Goal: Check status: Check status

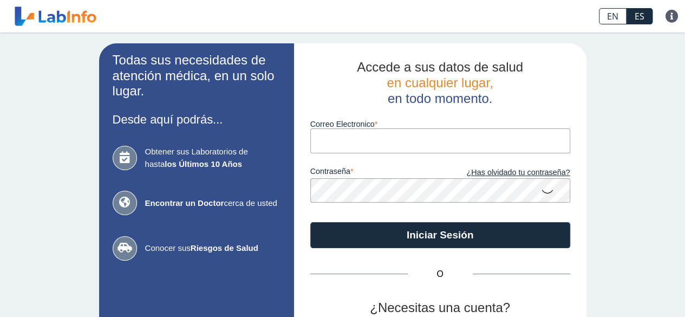
click at [369, 147] on input "Correo Electronico" at bounding box center [440, 140] width 260 height 24
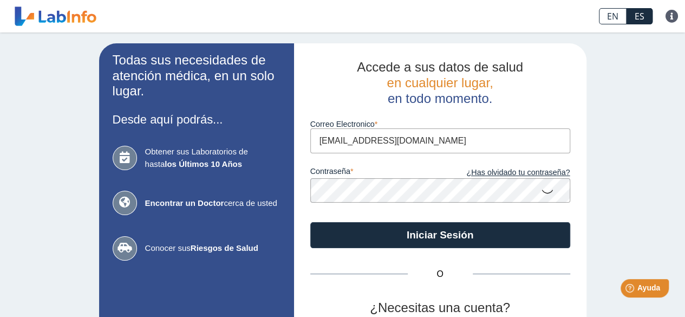
type input "[EMAIL_ADDRESS][DOMAIN_NAME]"
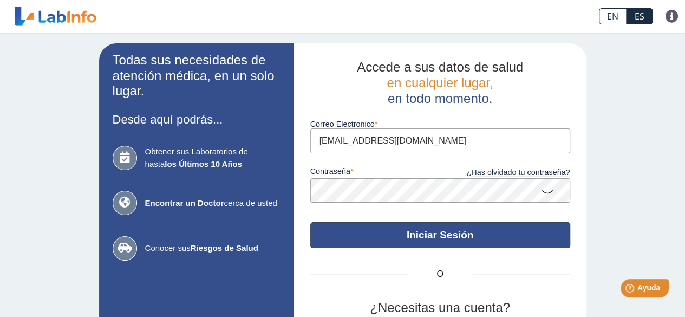
click at [383, 234] on button "Iniciar Sesión" at bounding box center [440, 235] width 260 height 26
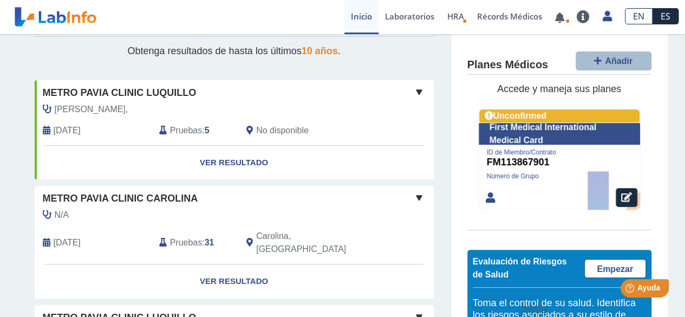
scroll to position [151, 0]
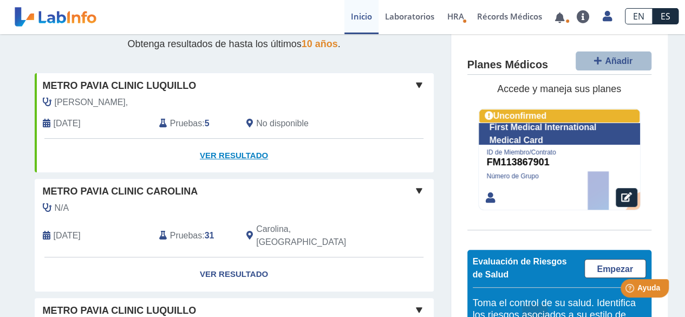
click at [248, 147] on link "Ver Resultado" at bounding box center [234, 156] width 399 height 34
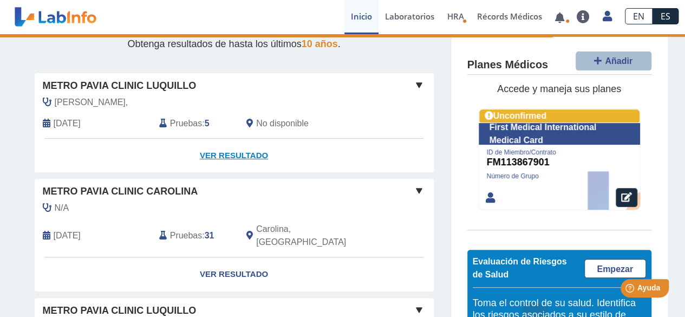
click at [214, 153] on link "Ver Resultado" at bounding box center [234, 156] width 399 height 34
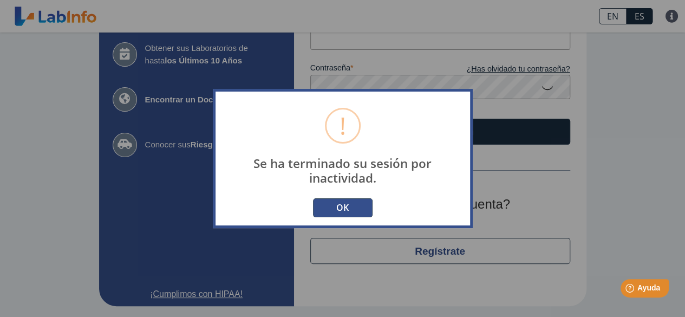
scroll to position [104, 0]
